Goal: Task Accomplishment & Management: Manage account settings

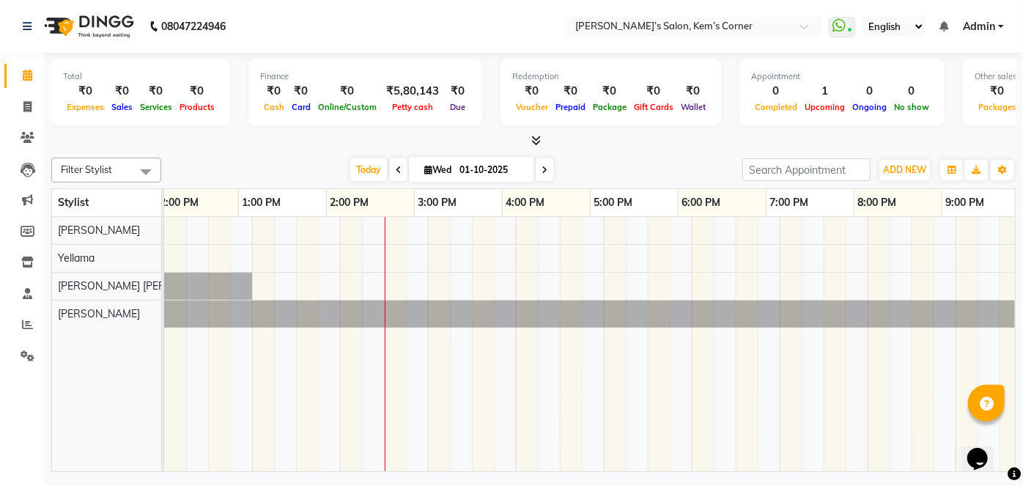
scroll to position [0, 278]
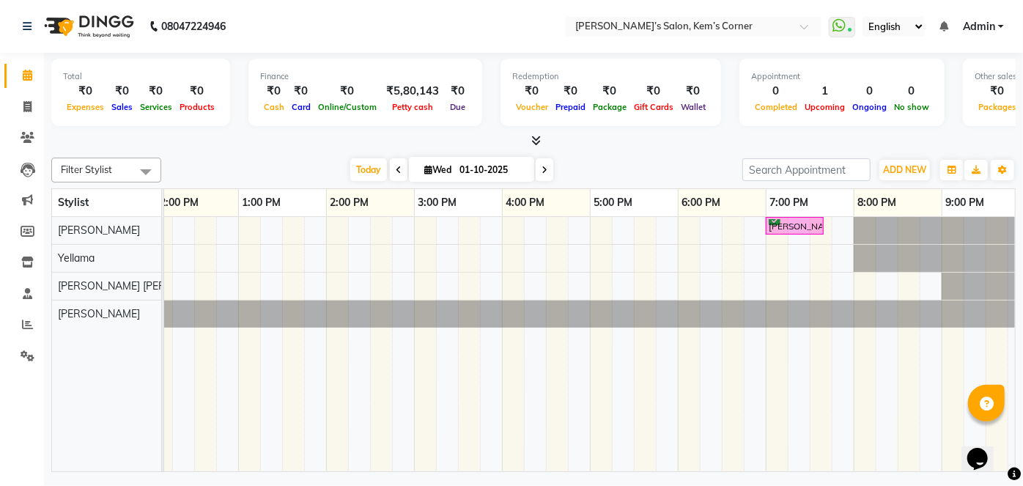
click at [545, 172] on icon at bounding box center [545, 170] width 6 height 9
type input "02-10-2025"
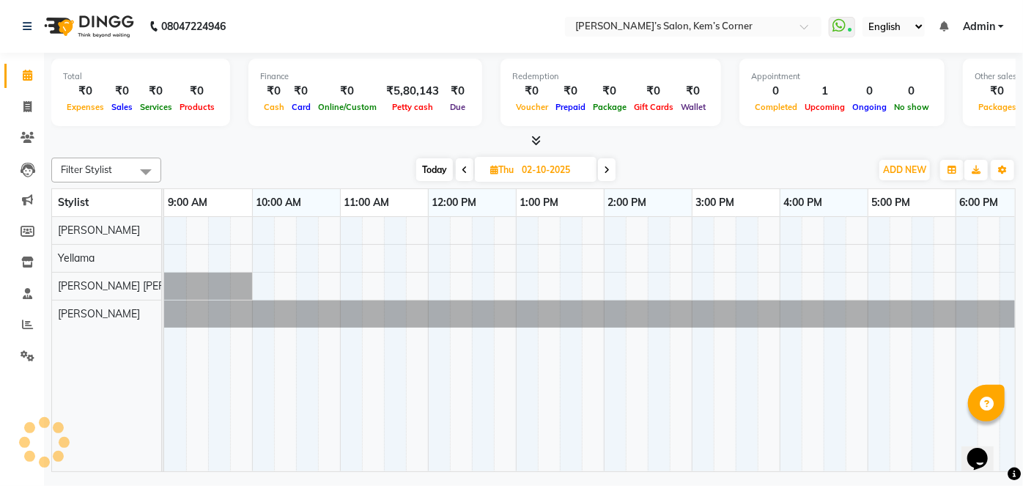
scroll to position [0, 176]
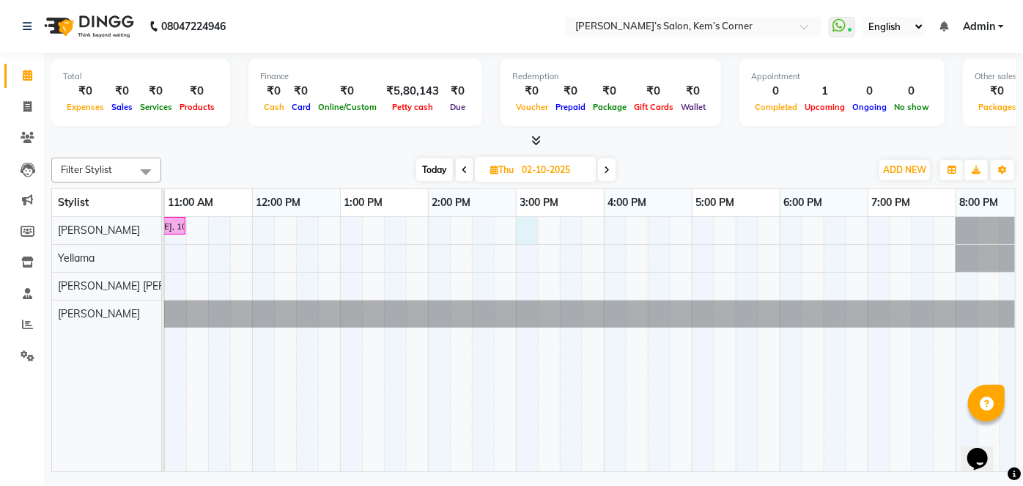
click at [528, 229] on div "[PERSON_NAME], 10:15 AM-11:15 AM, Hairwash with blowdry - Above Shoulder" at bounding box center [560, 344] width 1144 height 254
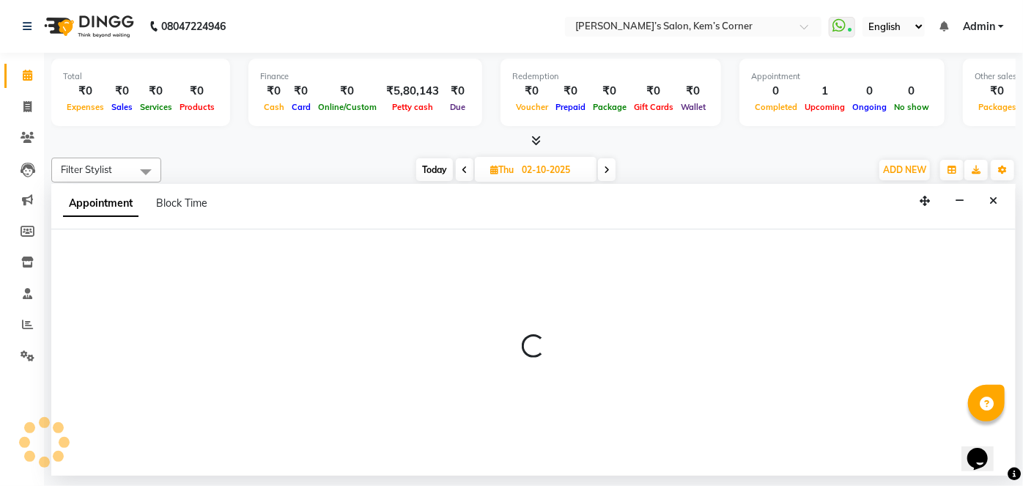
select select "50293"
select select "900"
select select "tentative"
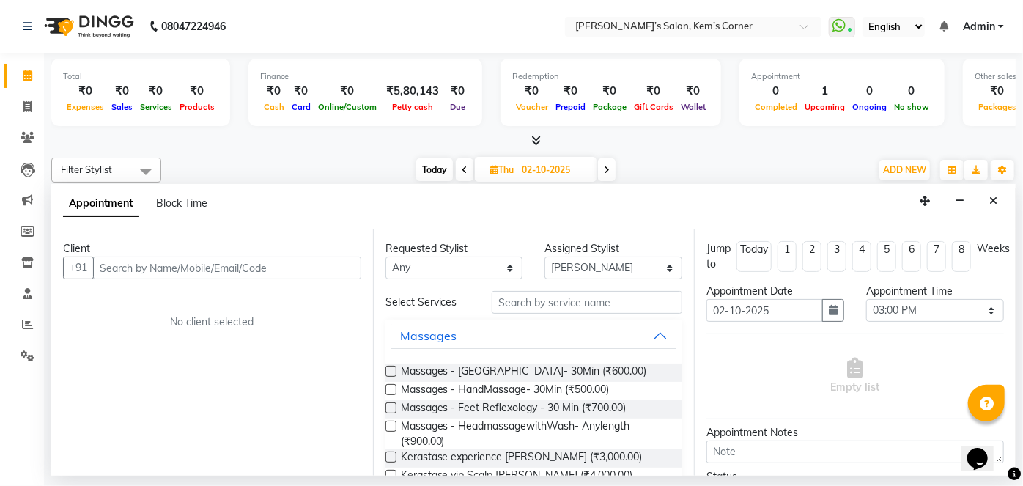
click at [278, 268] on input "text" at bounding box center [227, 268] width 268 height 23
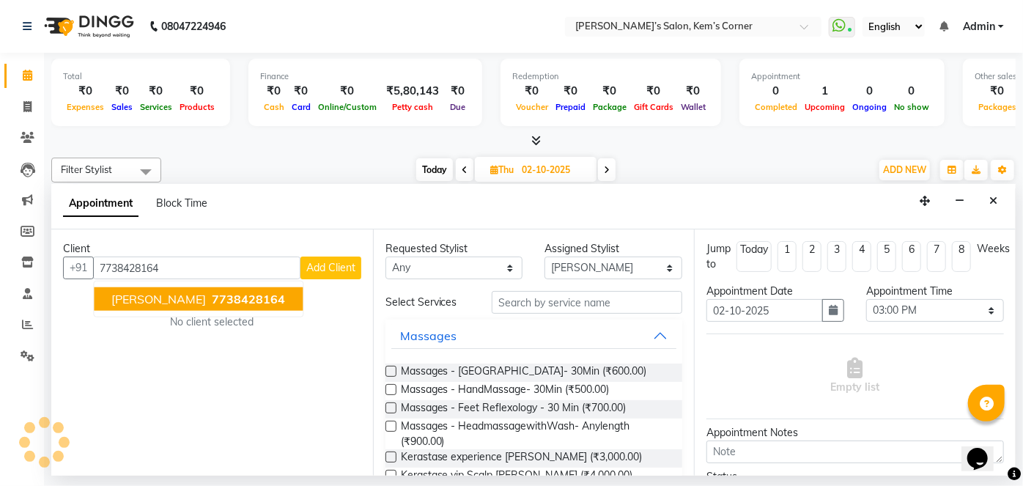
click at [264, 295] on span "7738428164" at bounding box center [248, 299] width 73 height 15
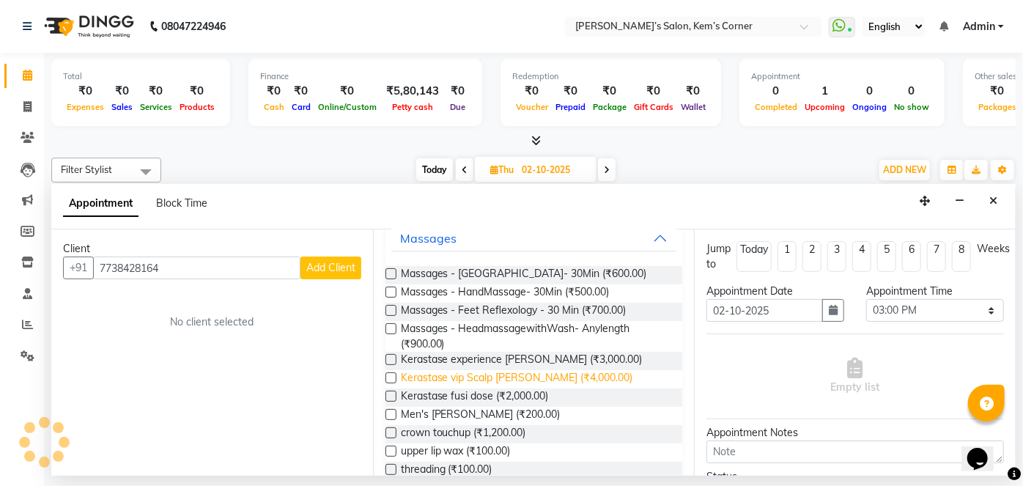
scroll to position [0, 0]
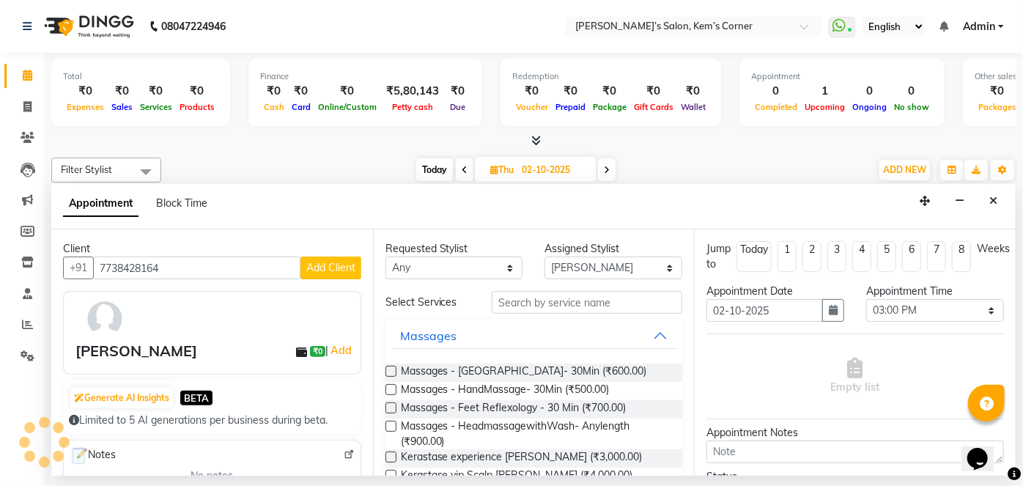
type input "7738428164"
click at [550, 301] on input "text" at bounding box center [587, 302] width 191 height 23
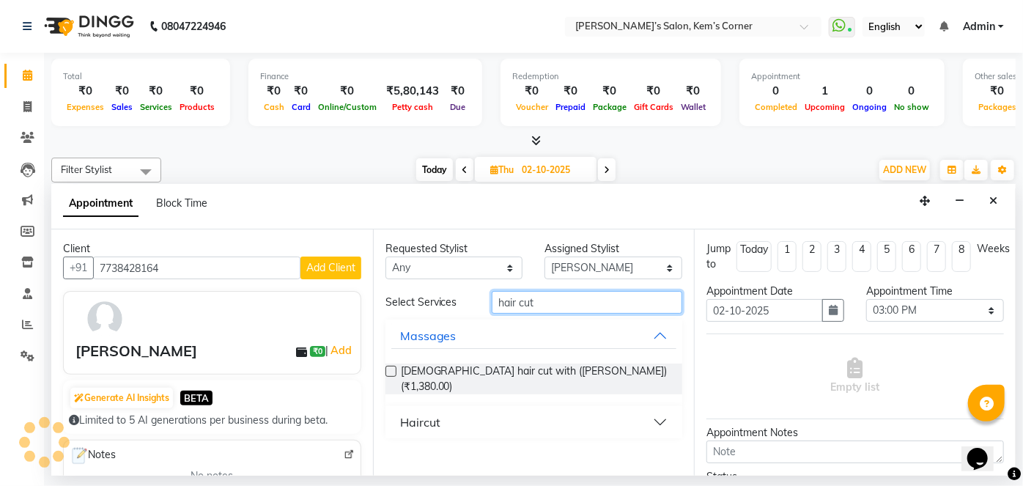
click at [543, 303] on input "hair cut" at bounding box center [587, 302] width 191 height 23
type input "h"
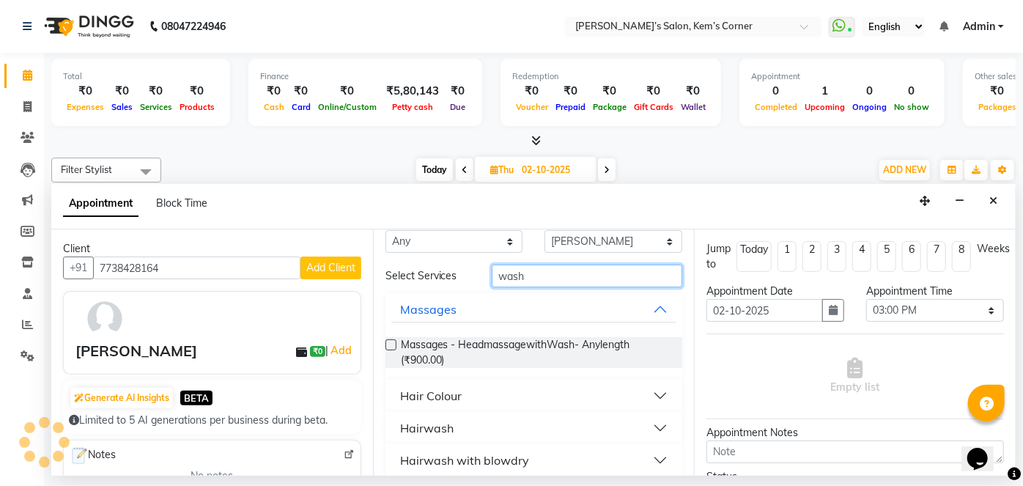
scroll to position [39, 0]
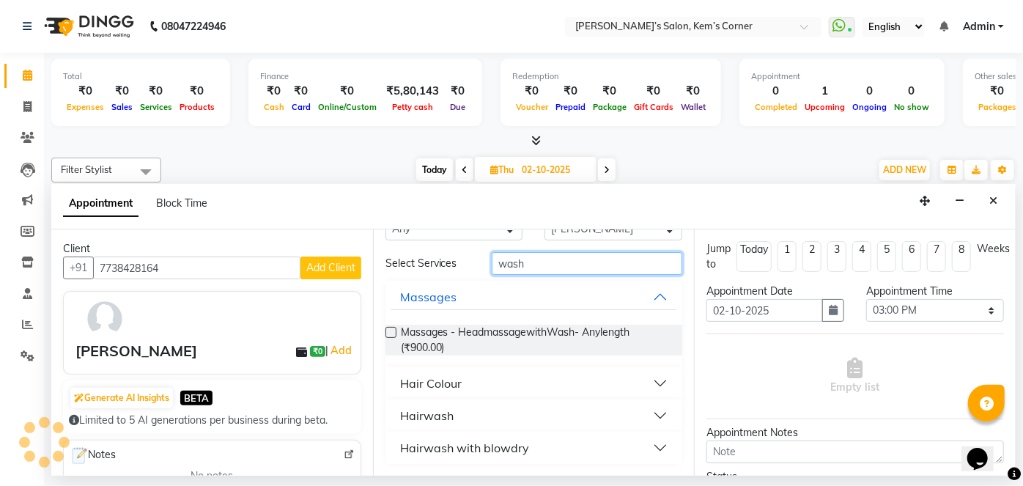
type input "wash"
click at [656, 443] on button "Hairwash with blowdry" at bounding box center [534, 448] width 286 height 26
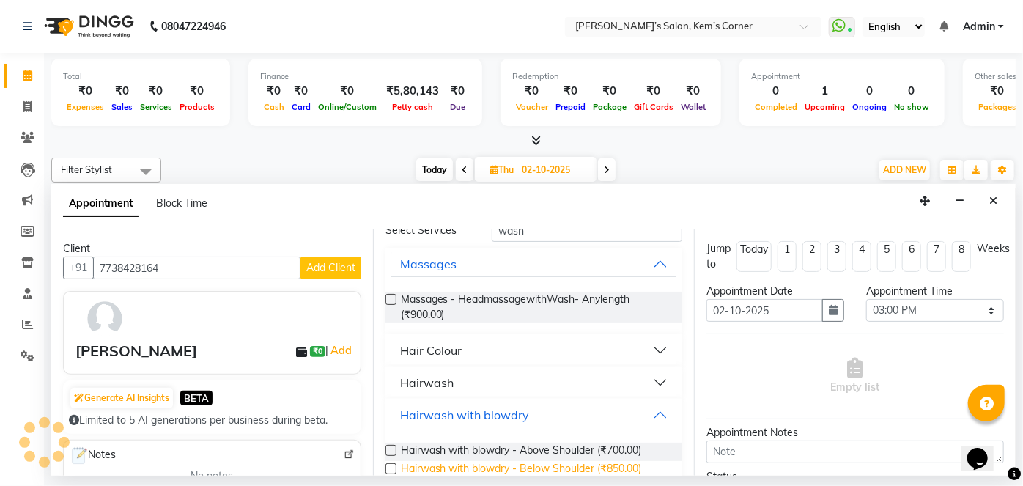
scroll to position [117, 0]
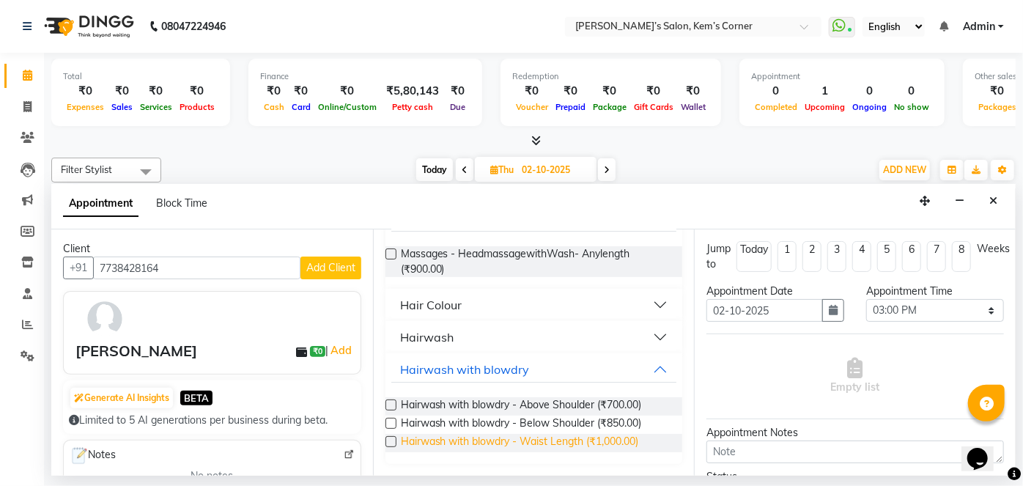
click at [614, 438] on span "Hairwash with blowdry - Waist Length (₹1,000.00)" at bounding box center [520, 443] width 238 height 18
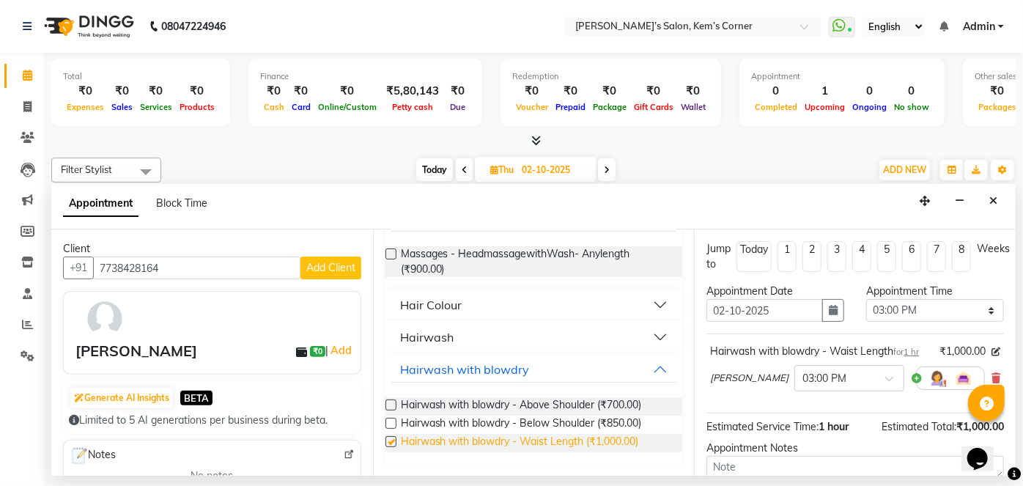
checkbox input "false"
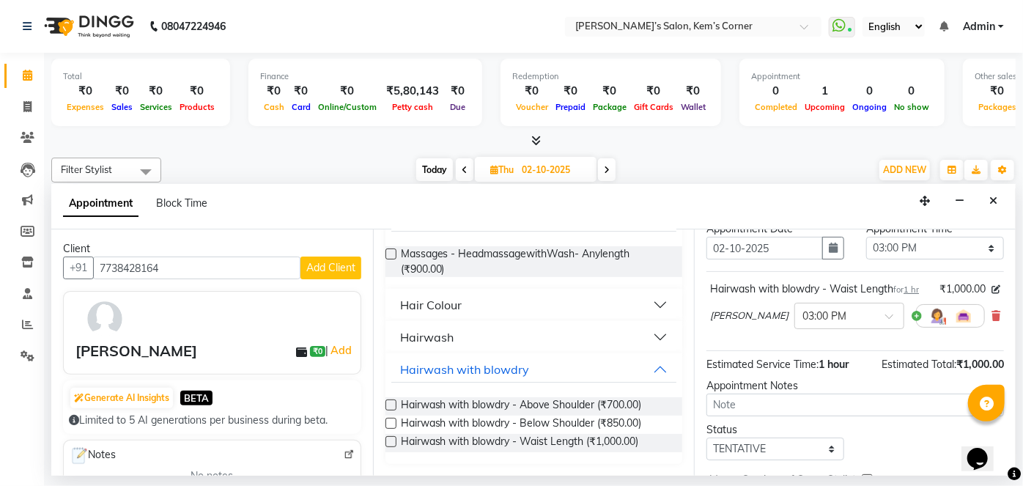
scroll to position [154, 0]
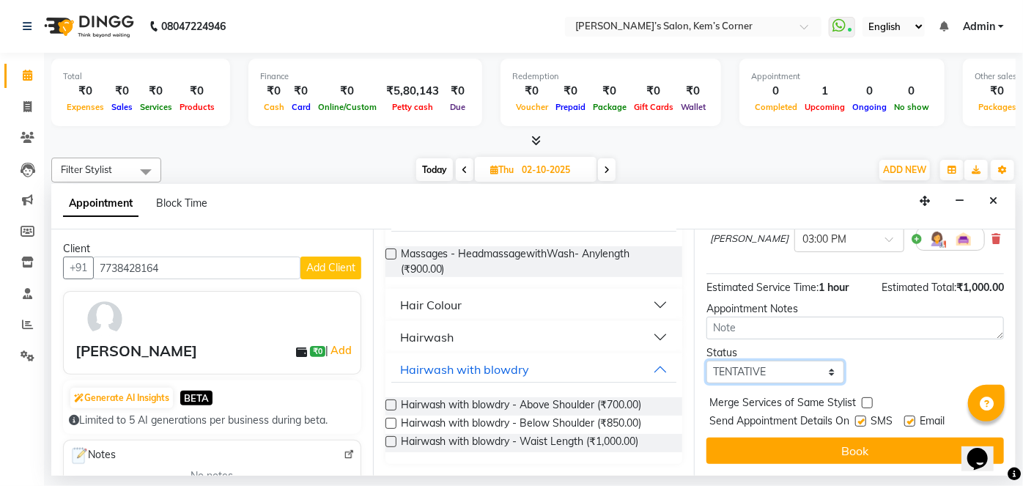
click at [825, 369] on select "Select TENTATIVE CONFIRM UPCOMING" at bounding box center [776, 372] width 138 height 23
select select "confirm booking"
click at [707, 361] on select "Select TENTATIVE CONFIRM UPCOMING" at bounding box center [776, 372] width 138 height 23
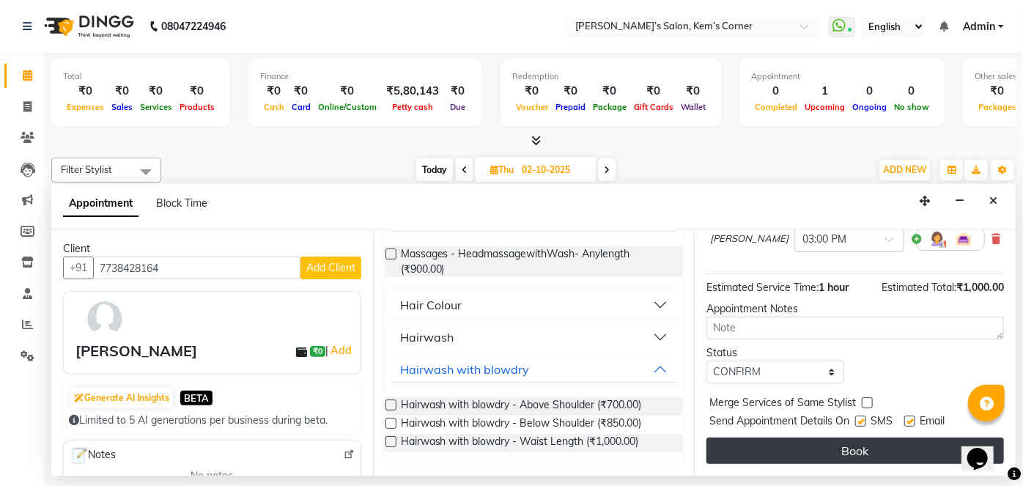
click at [803, 452] on button "Book" at bounding box center [856, 451] width 298 height 26
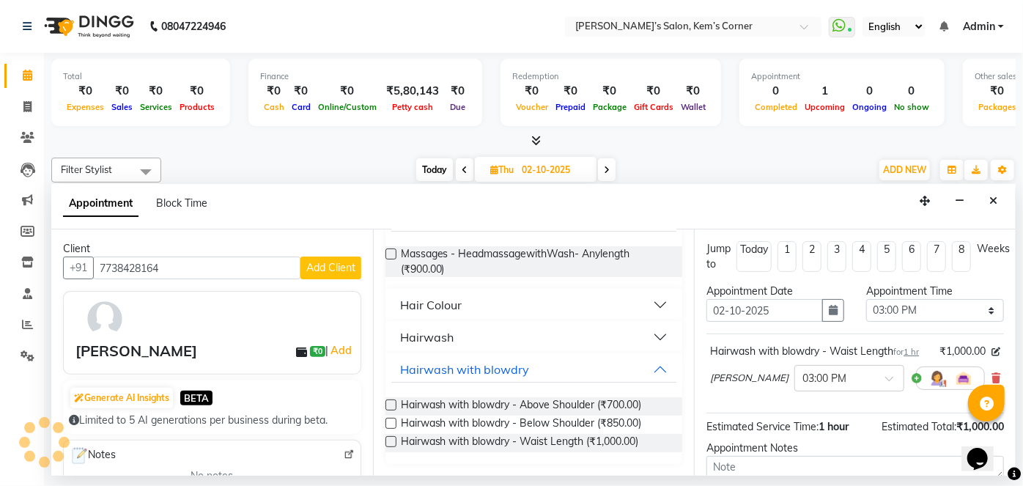
scroll to position [155, 0]
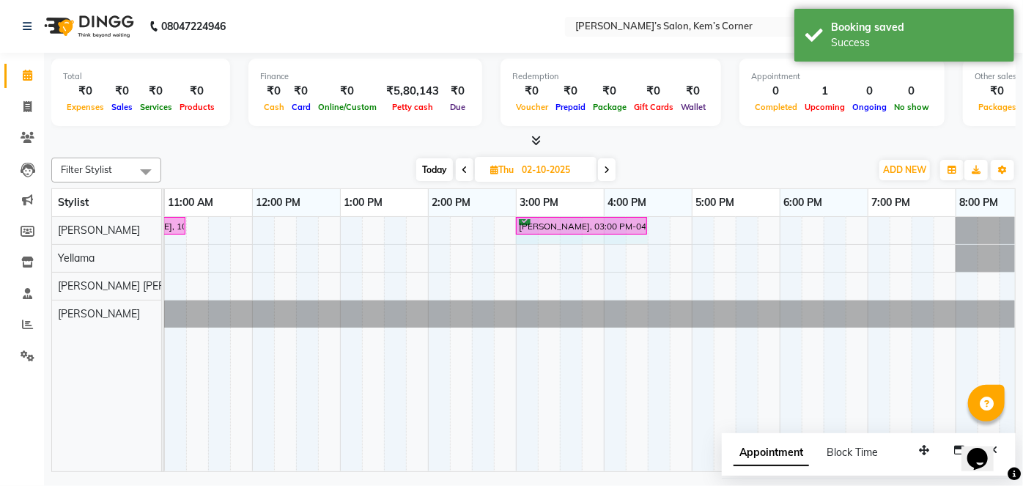
drag, startPoint x: 602, startPoint y: 223, endPoint x: 625, endPoint y: 227, distance: 23.7
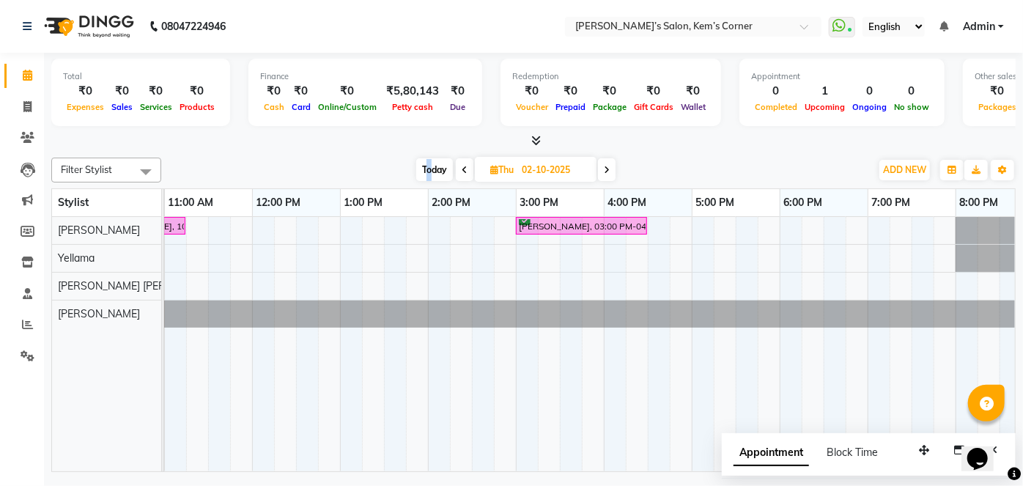
click at [427, 166] on span "Today" at bounding box center [434, 169] width 37 height 23
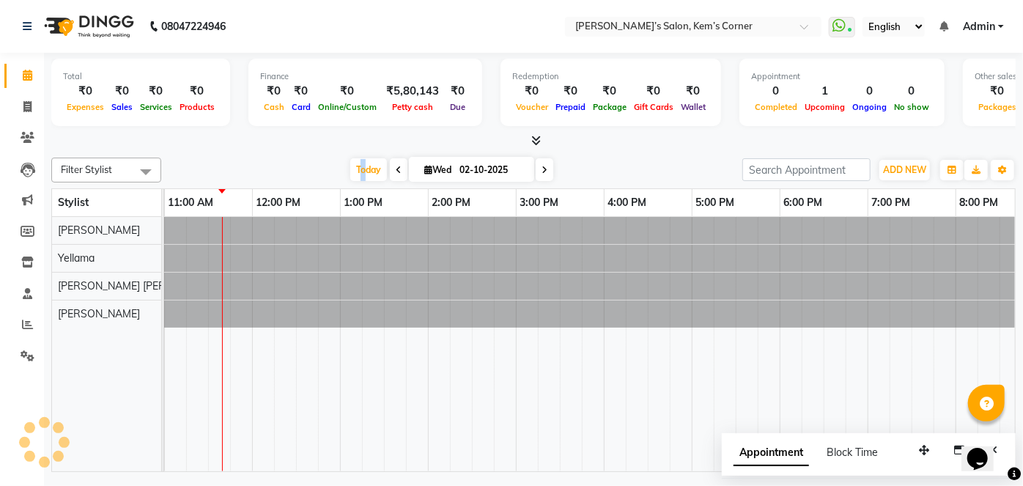
type input "01-10-2025"
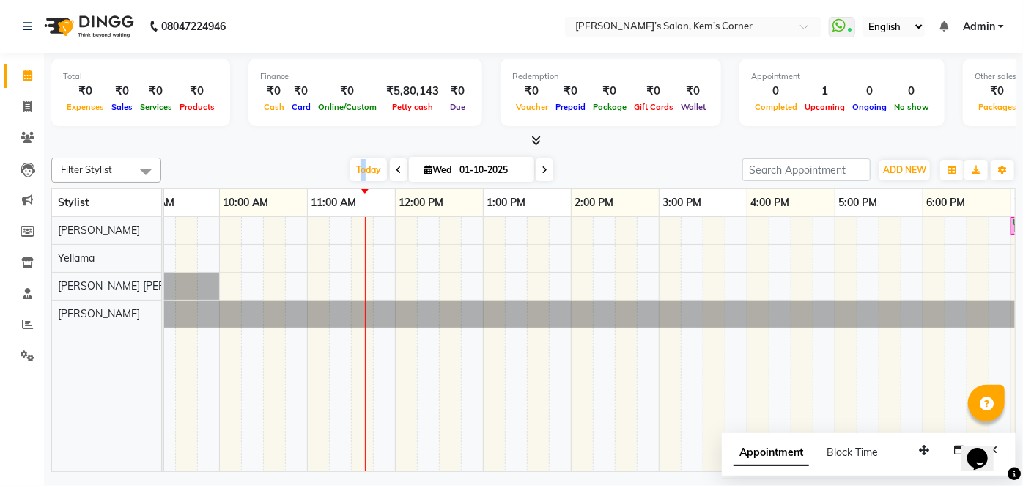
scroll to position [0, 21]
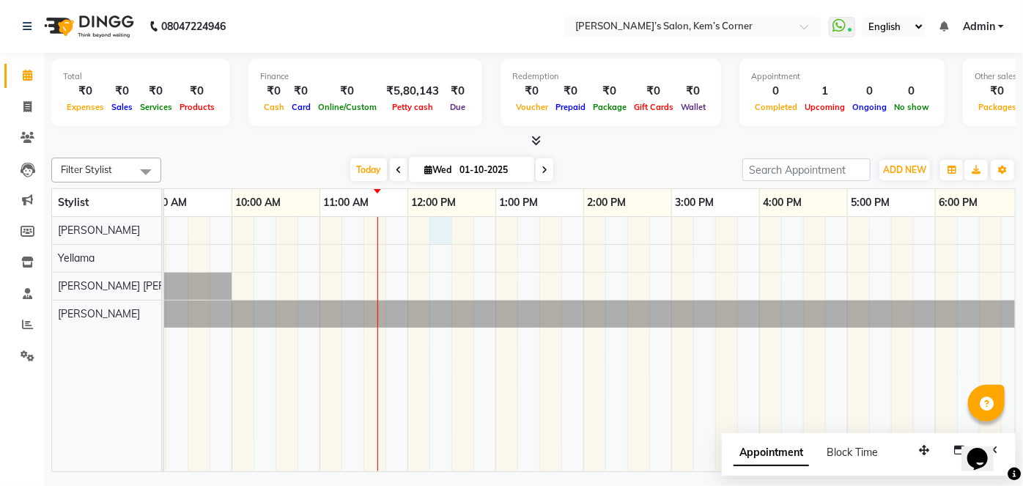
click at [444, 224] on div "[PERSON_NAME], TK01, 07:00 PM-07:40 PM, Haircut - [DEMOGRAPHIC_DATA] Hair Cut (…" at bounding box center [716, 344] width 1144 height 254
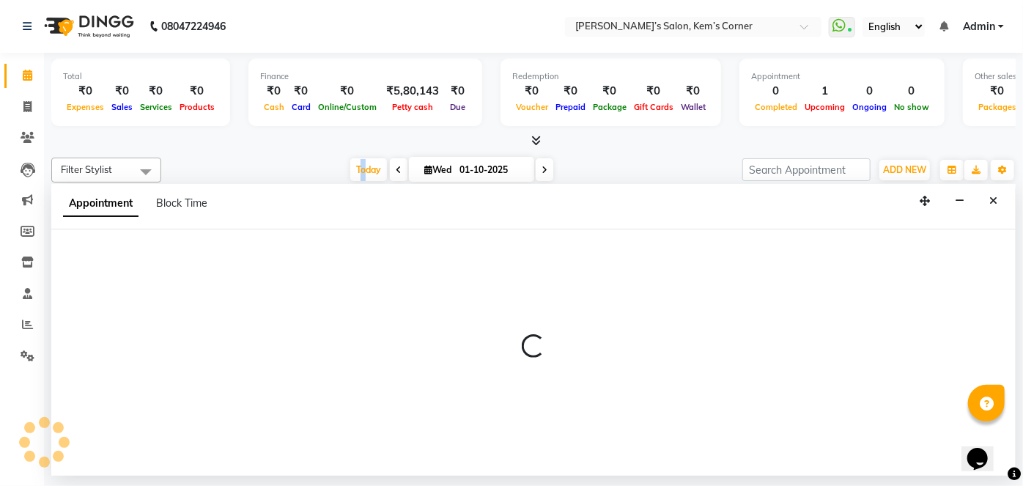
select select "50293"
select select "735"
select select "tentative"
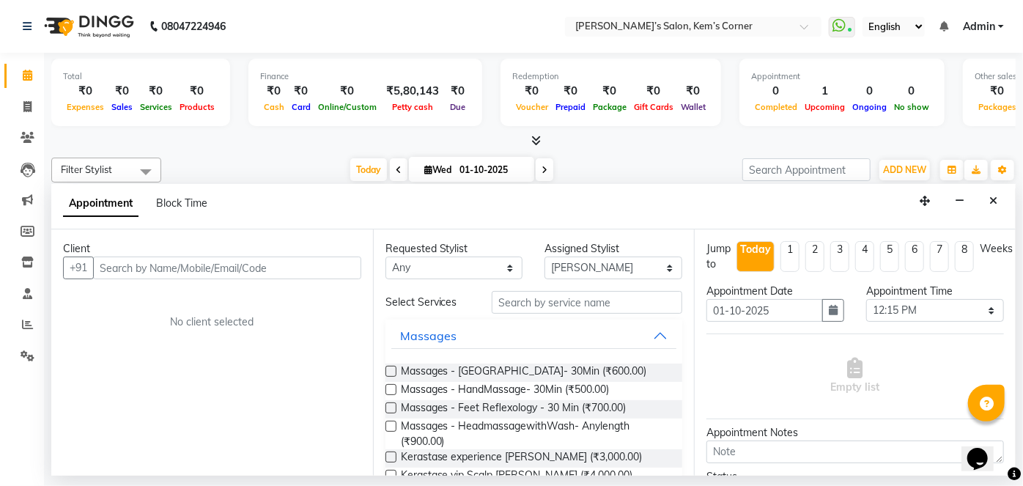
click at [292, 266] on input "text" at bounding box center [227, 268] width 268 height 23
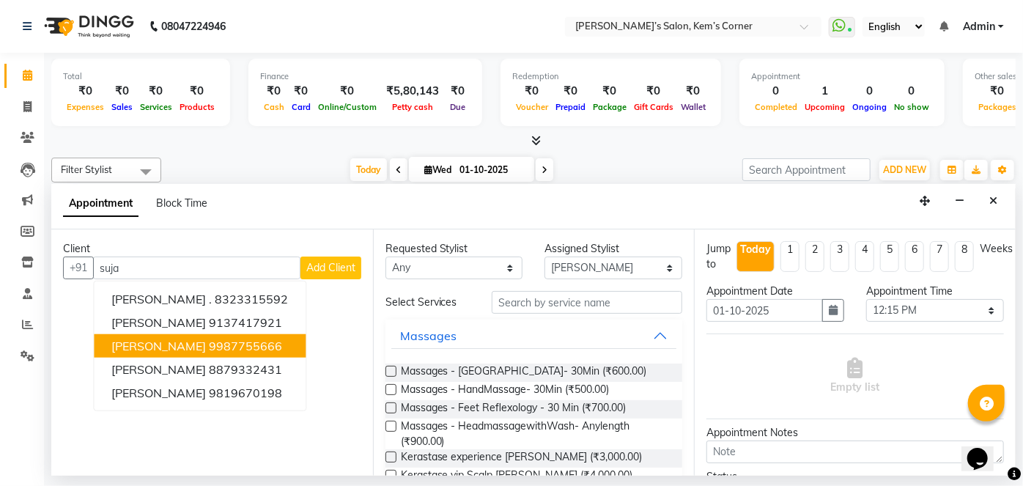
click at [242, 343] on ngb-highlight "9987755666" at bounding box center [245, 346] width 73 height 15
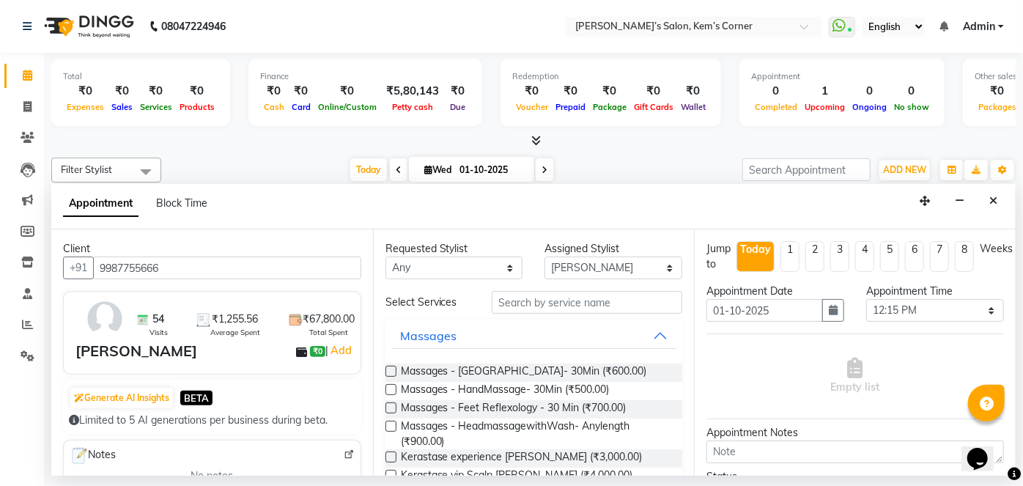
type input "9987755666"
click at [540, 311] on input "text" at bounding box center [587, 302] width 191 height 23
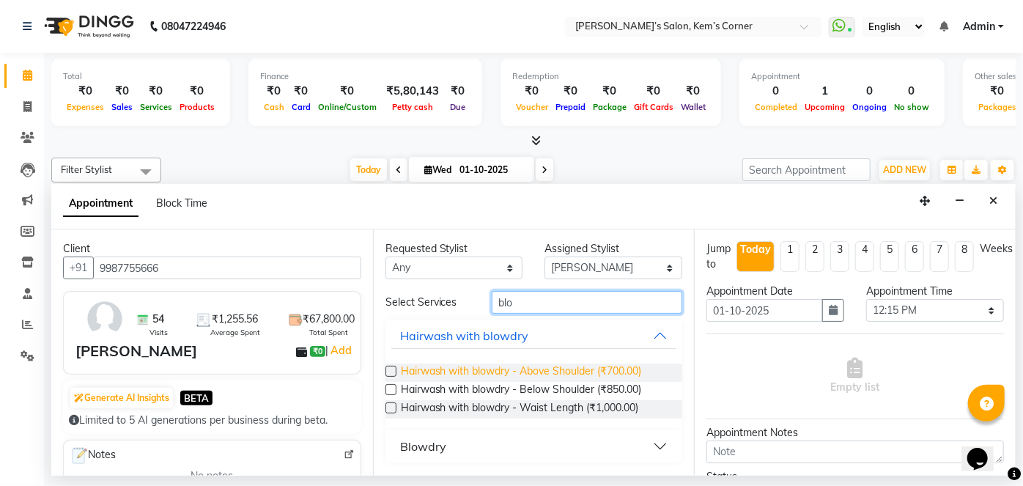
type input "blo"
click at [617, 368] on span "Hairwash with blowdry - Above Shoulder (₹700.00)" at bounding box center [521, 373] width 241 height 18
checkbox input "false"
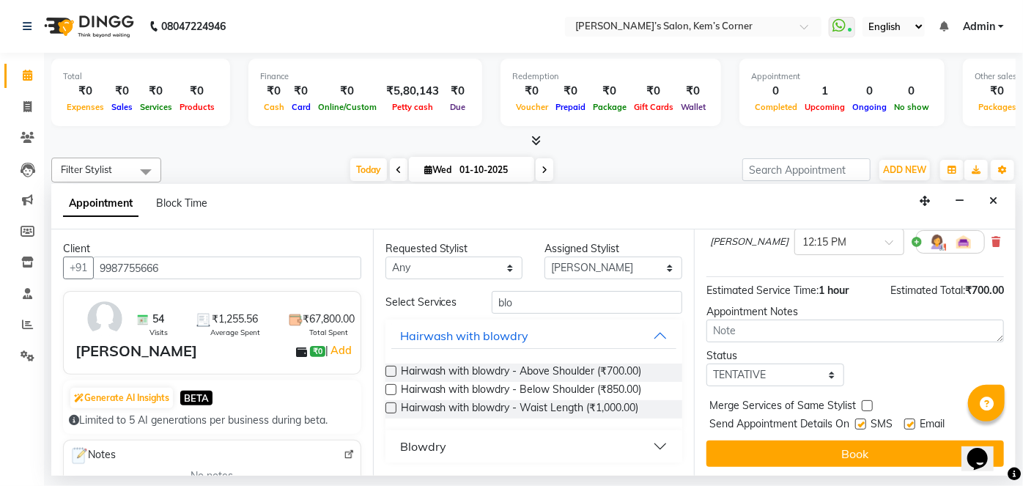
scroll to position [154, 0]
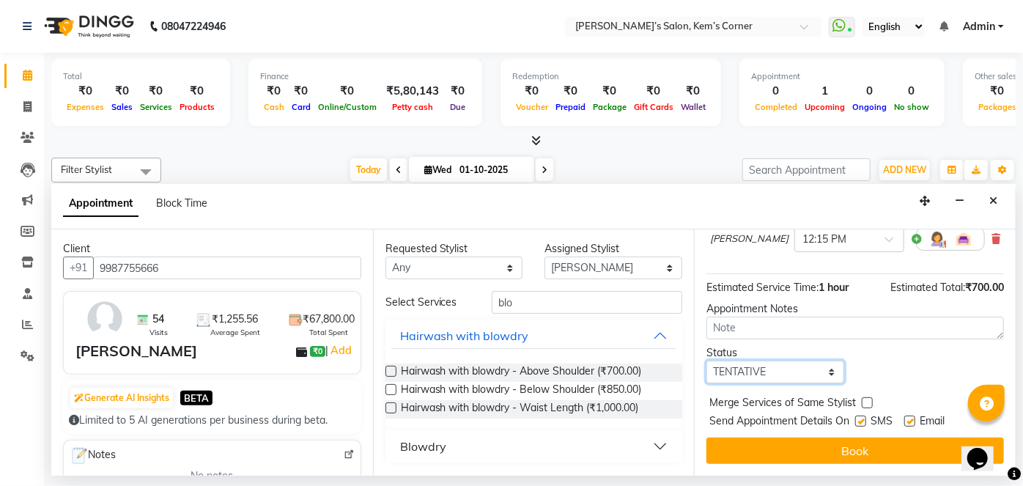
drag, startPoint x: 825, startPoint y: 371, endPoint x: 814, endPoint y: 382, distance: 15.6
click at [814, 382] on select "Select TENTATIVE CONFIRM CHECK-IN UPCOMING" at bounding box center [776, 372] width 138 height 23
select select "confirm booking"
click at [707, 361] on select "Select TENTATIVE CONFIRM CHECK-IN UPCOMING" at bounding box center [776, 372] width 138 height 23
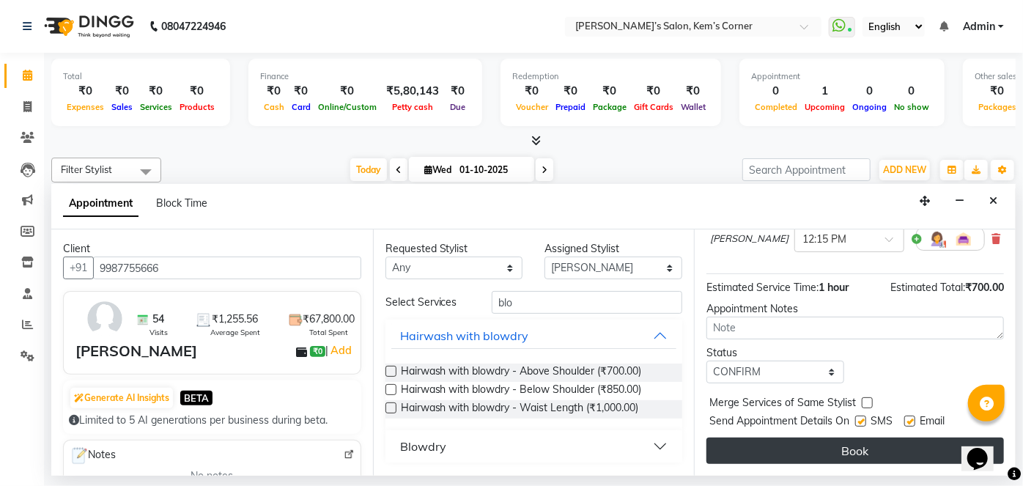
click at [782, 438] on button "Book" at bounding box center [856, 451] width 298 height 26
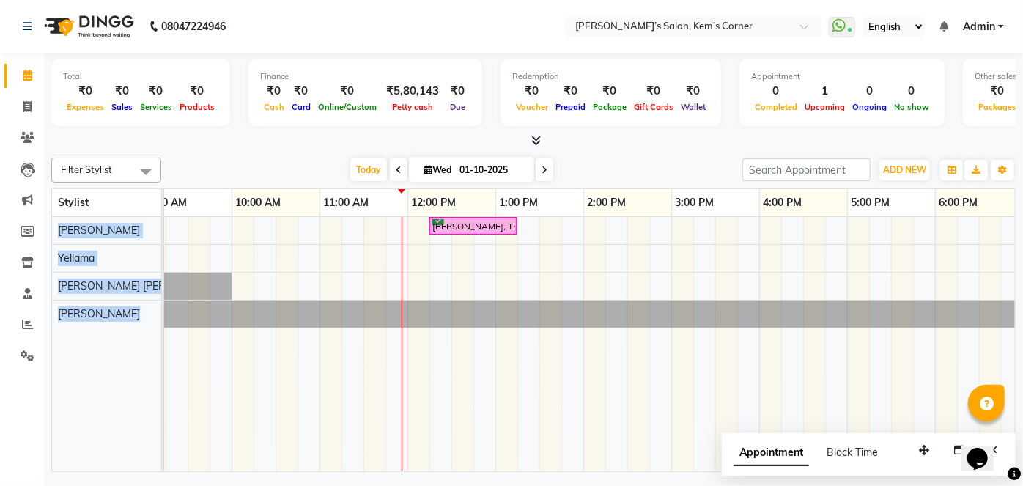
drag, startPoint x: 48, startPoint y: 78, endPoint x: 161, endPoint y: 383, distance: 324.5
click at [161, 383] on tr "[PERSON_NAME] [PERSON_NAME] [PERSON_NAME], TK02, 12:15 PM-01:15 PM, Hairwash wi…" at bounding box center [534, 344] width 964 height 255
click at [162, 383] on td at bounding box center [163, 344] width 2 height 255
